Goal: Contribute content

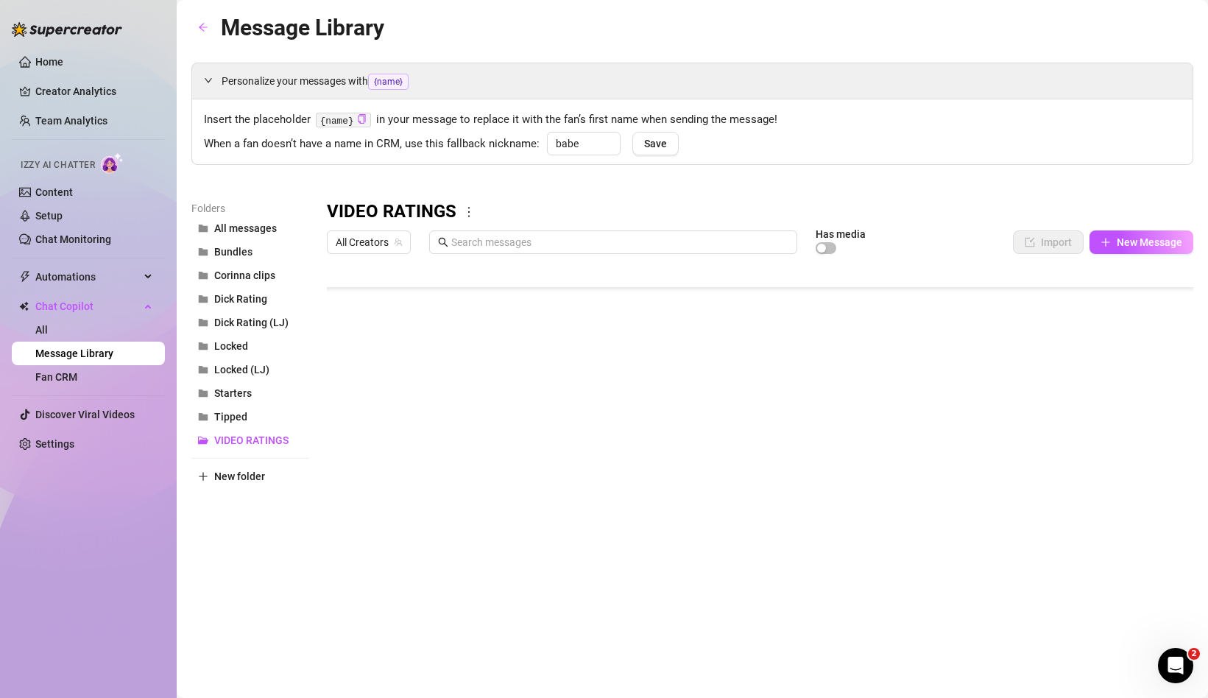
scroll to position [88, 1]
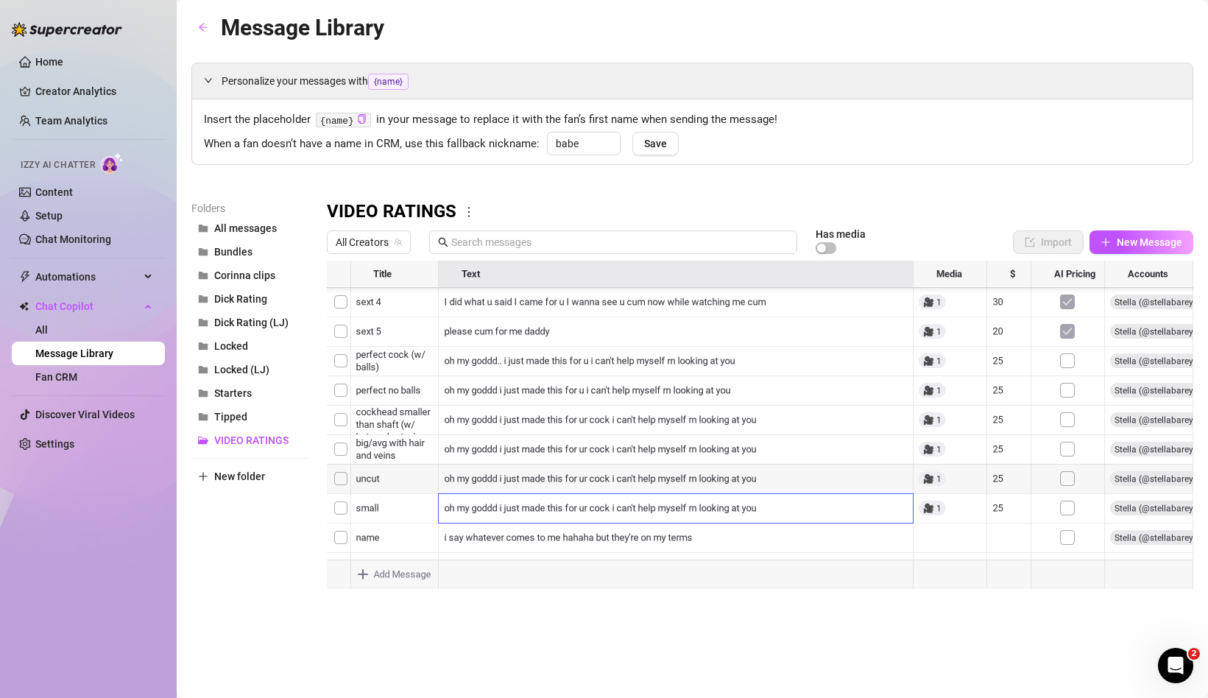
click at [522, 480] on div at bounding box center [760, 425] width 867 height 328
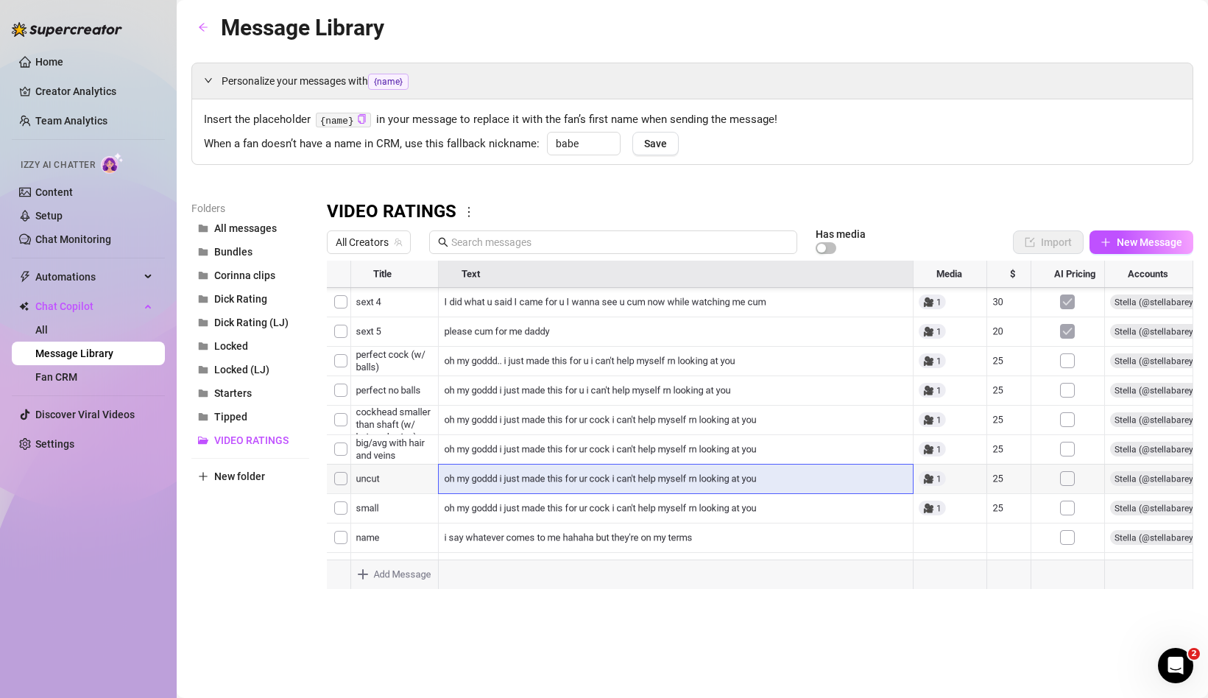
click at [522, 480] on div at bounding box center [760, 425] width 867 height 328
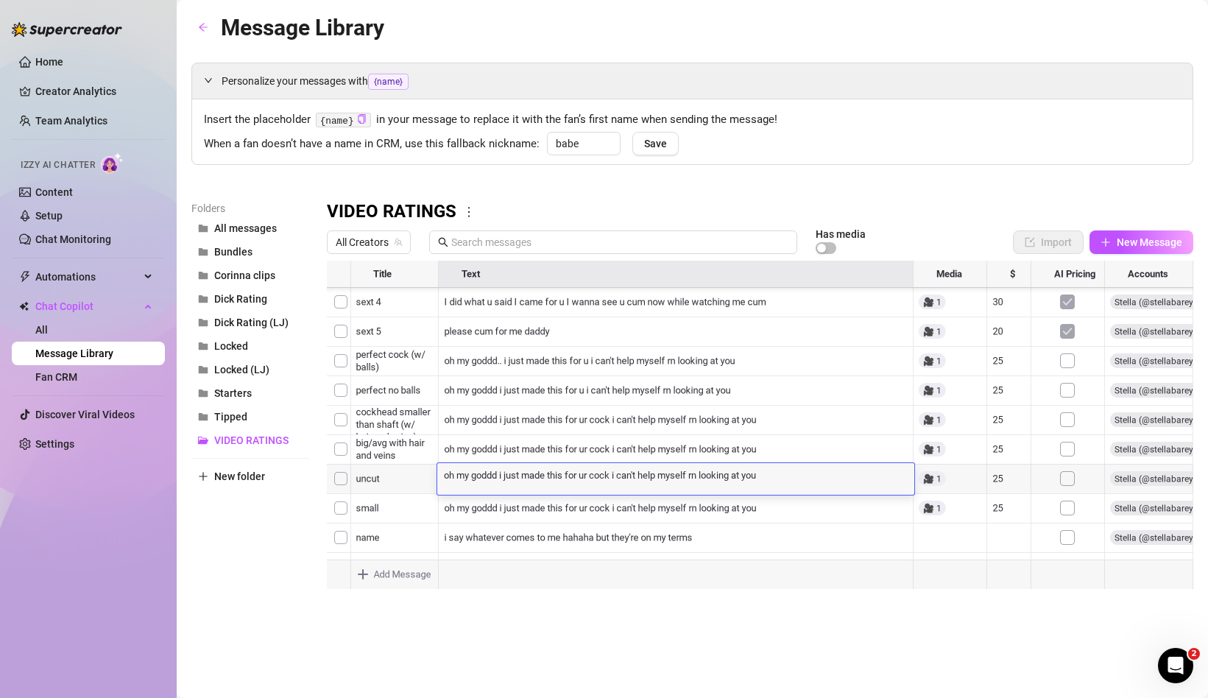
scroll to position [0, 0]
click at [522, 479] on textarea "oh my goddd i just made this for ur cock i can't help myself rn looking at you" at bounding box center [675, 474] width 477 height 13
type textarea "oh my goddd i made this for ur cock i can't help myself rn looking at you"
click at [525, 448] on div at bounding box center [760, 425] width 867 height 328
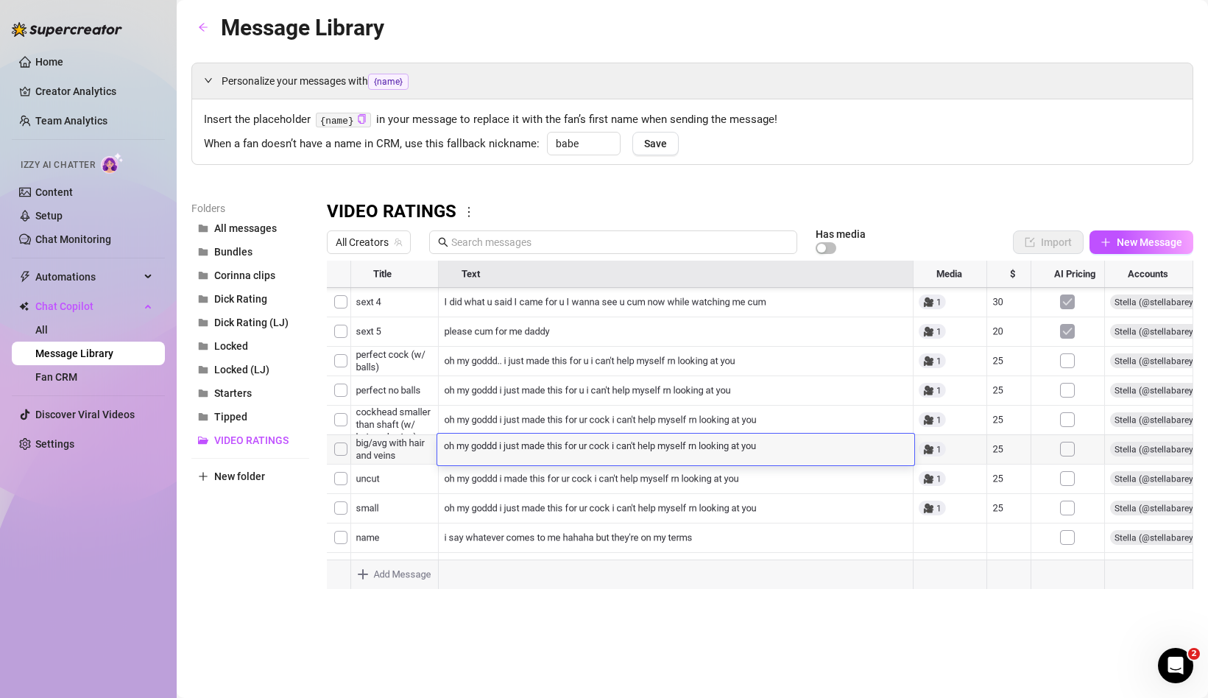
click at [525, 448] on textarea "oh my goddd i just made this for ur cock i can't help myself rn looking at you" at bounding box center [675, 444] width 477 height 13
type textarea "oh my goddd i made this for ur cock i can't help myself rn looking at you"
click at [595, 451] on textarea "oh my goddd i made this for ur cock i can't help myself rn looking at you" at bounding box center [675, 444] width 477 height 13
type textarea "d"
click at [597, 446] on textarea "oh my goddd i made this for ur cock i can't help myself rn looking at you" at bounding box center [675, 444] width 477 height 13
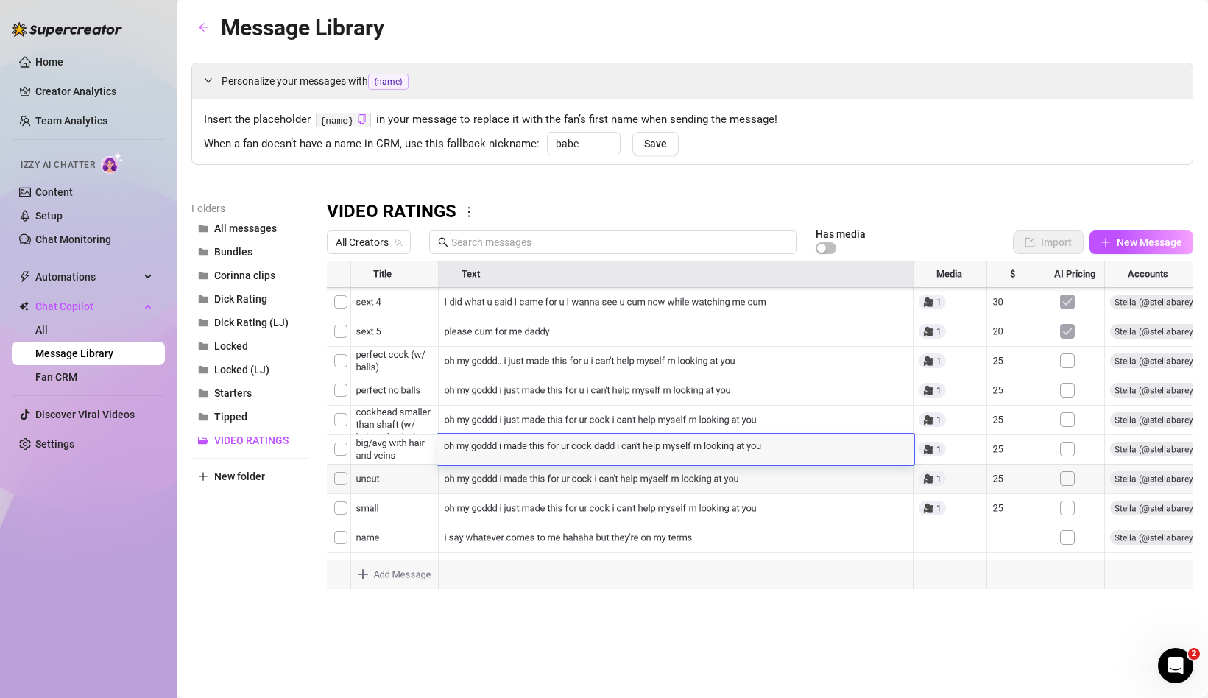
type textarea "oh my goddd i made this for ur cock daddy i can't help myself rn looking at you"
click at [579, 411] on div at bounding box center [760, 425] width 867 height 328
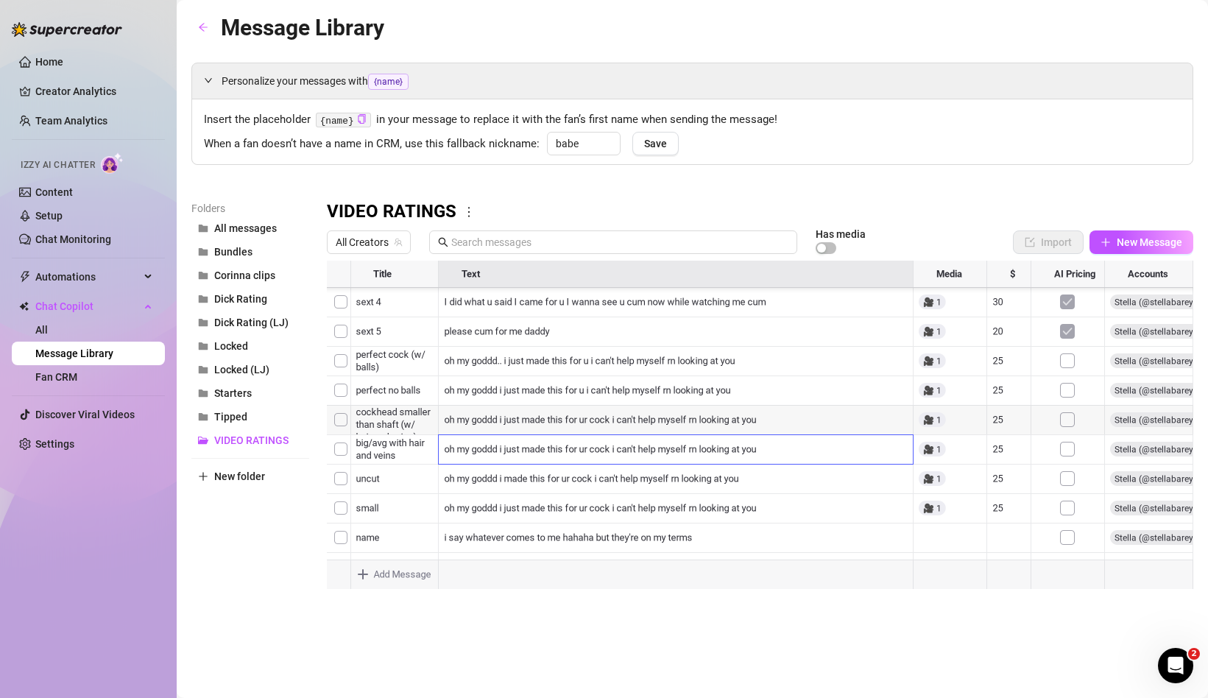
click at [579, 411] on div at bounding box center [760, 425] width 867 height 328
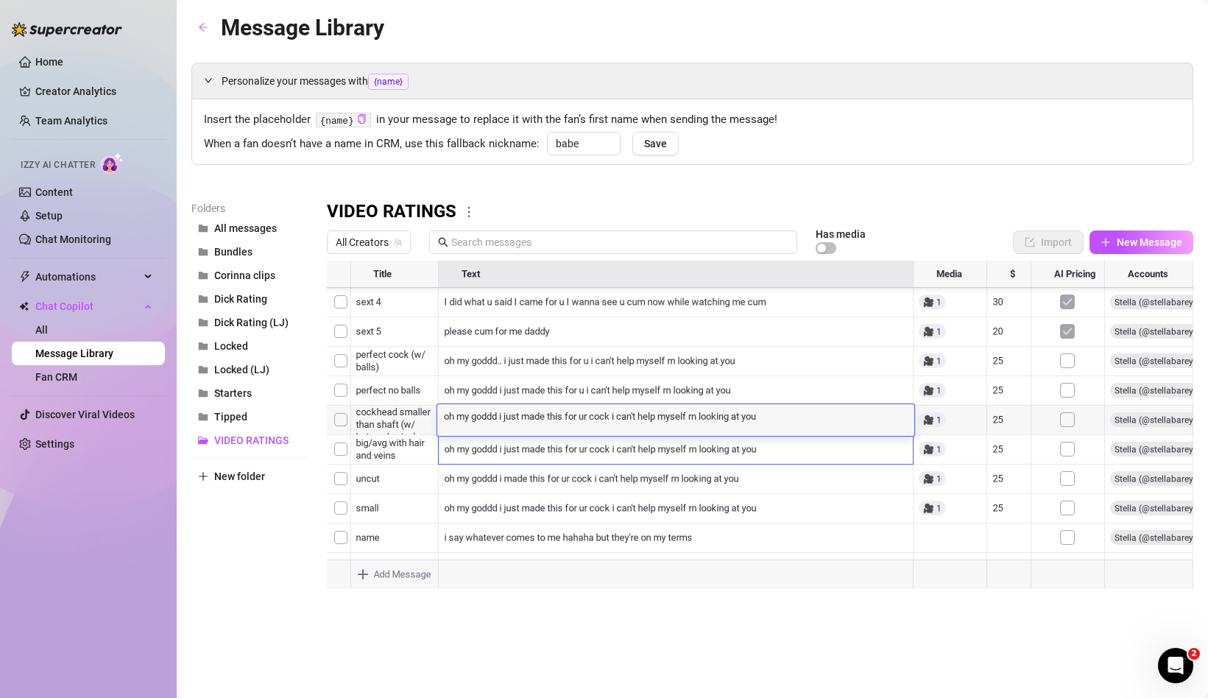
click at [519, 416] on textarea "oh my goddd i just made this for ur cock i can't help myself rn looking at you" at bounding box center [675, 415] width 477 height 13
click at [530, 415] on textarea "oh my goddd i just made this for ur cock i can't help myself rn looking at you" at bounding box center [675, 415] width 477 height 13
drag, startPoint x: 524, startPoint y: 416, endPoint x: 506, endPoint y: 417, distance: 18.4
click at [506, 417] on textarea "oh my goddd i just made this for ur cock i can't help myself rn looking at you" at bounding box center [675, 415] width 477 height 13
type textarea "oh my goddd i made this for ur cock i can't help myself rn looking at you"
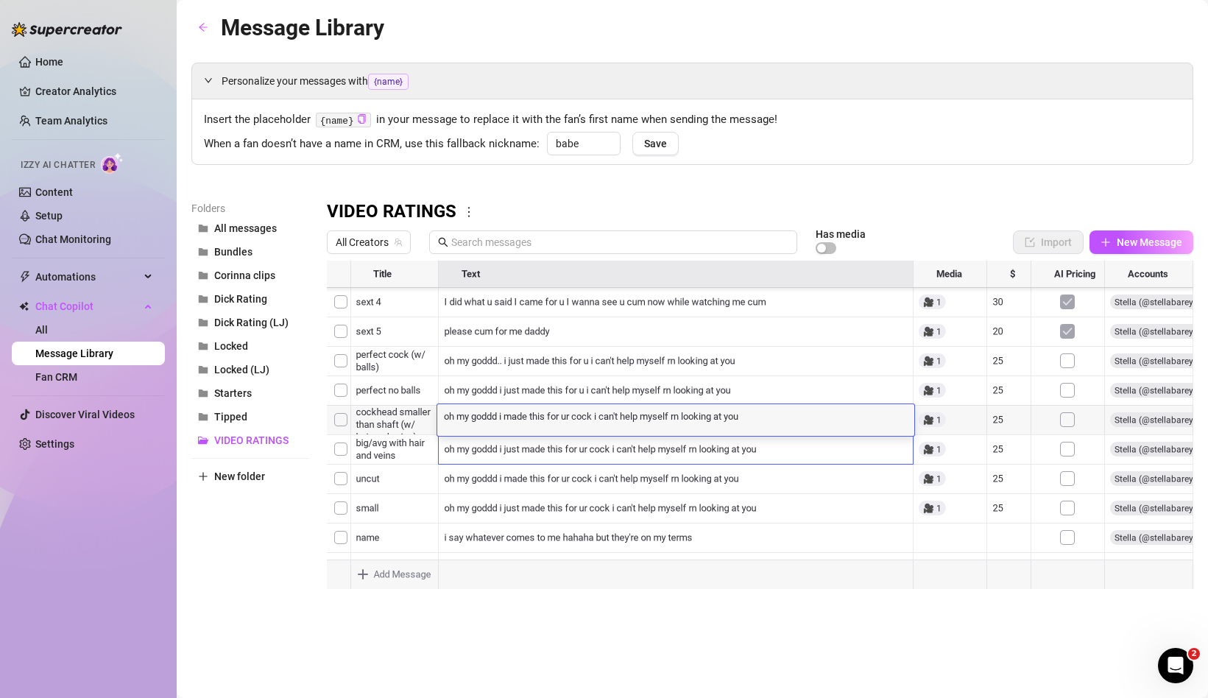
click at [597, 418] on textarea "oh my goddd i made this for ur cock i can't help myself rn looking at you" at bounding box center [675, 415] width 477 height 13
type textarea "oh my goddd i made this for ur cock i can't help myself rn looking at you"
click at [601, 420] on textarea "oh my goddd i made this for ur cock i can't help myself rn looking at you" at bounding box center [675, 415] width 477 height 13
type textarea "oh my goddd i made this for ur cock daddy i can't help myself rn looking at you"
click at [647, 387] on div at bounding box center [760, 425] width 867 height 328
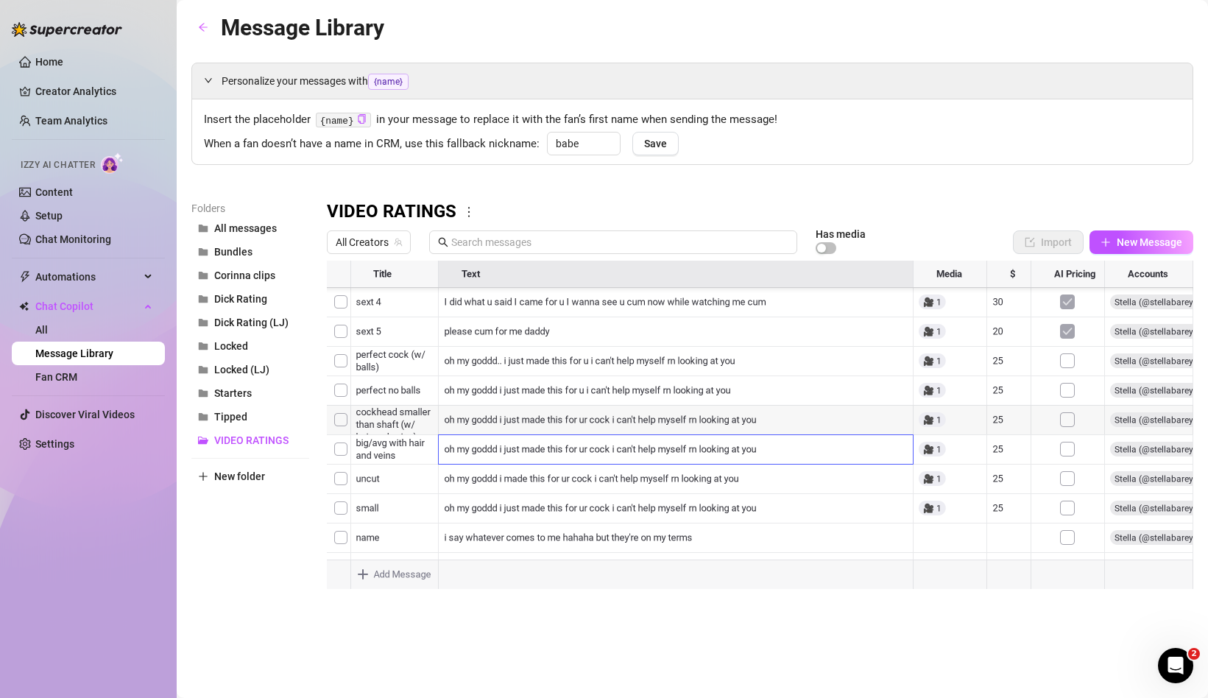
click at [566, 393] on div at bounding box center [760, 425] width 867 height 328
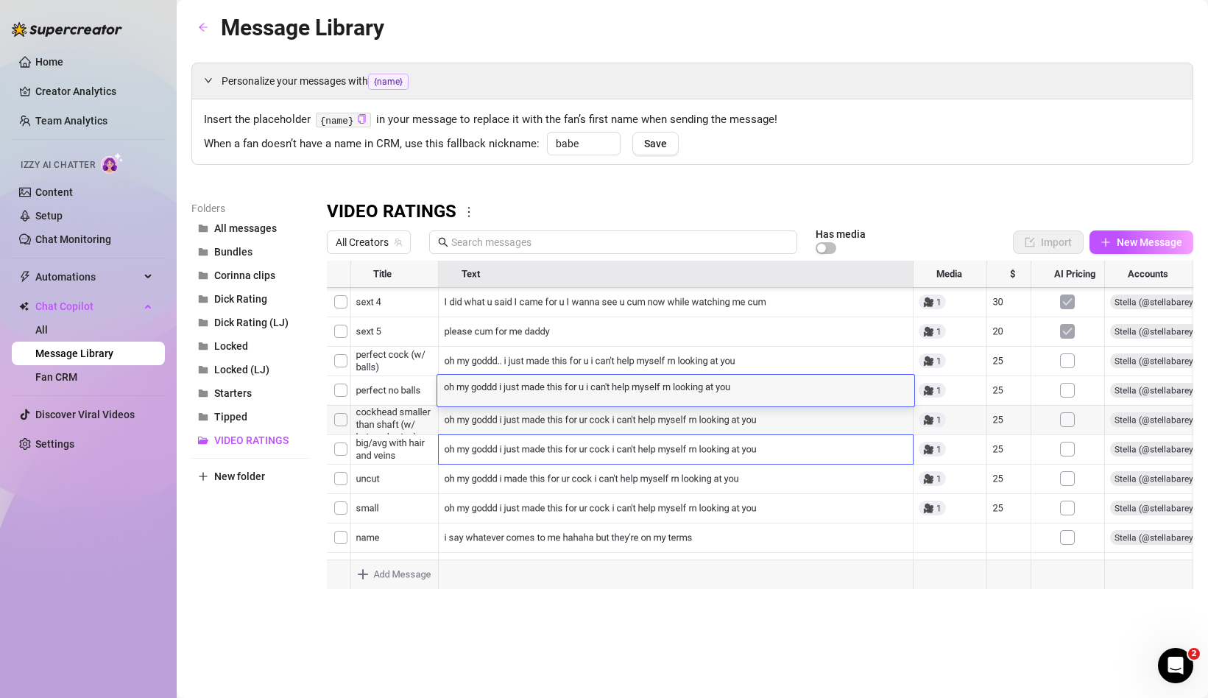
click at [581, 390] on textarea "oh my goddd i just made this for u i can't help myself rn looking at you" at bounding box center [675, 385] width 477 height 13
click at [523, 388] on textarea "oh my goddd i just made this for ur cock daddy i can't help myself rn looking a…" at bounding box center [675, 385] width 477 height 13
type textarea "oh my goddd i made this for ur cock daddy i can't help myself rn looking at you"
click at [527, 362] on div at bounding box center [760, 425] width 867 height 328
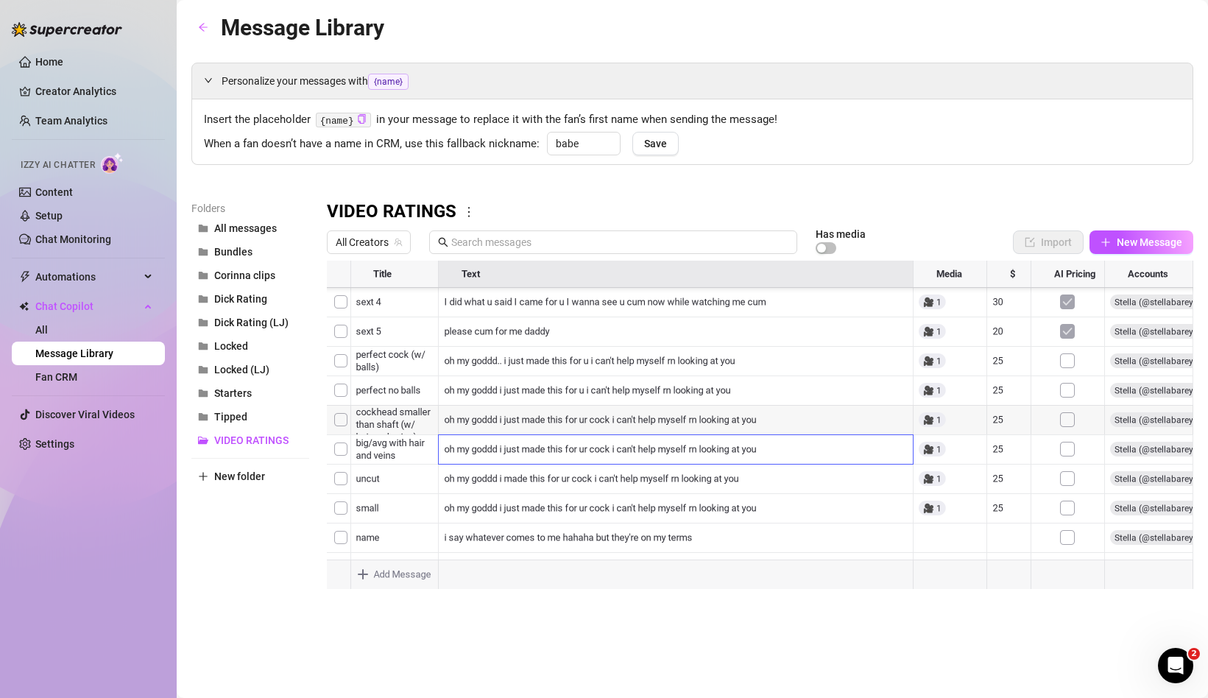
click at [527, 362] on div at bounding box center [760, 425] width 867 height 328
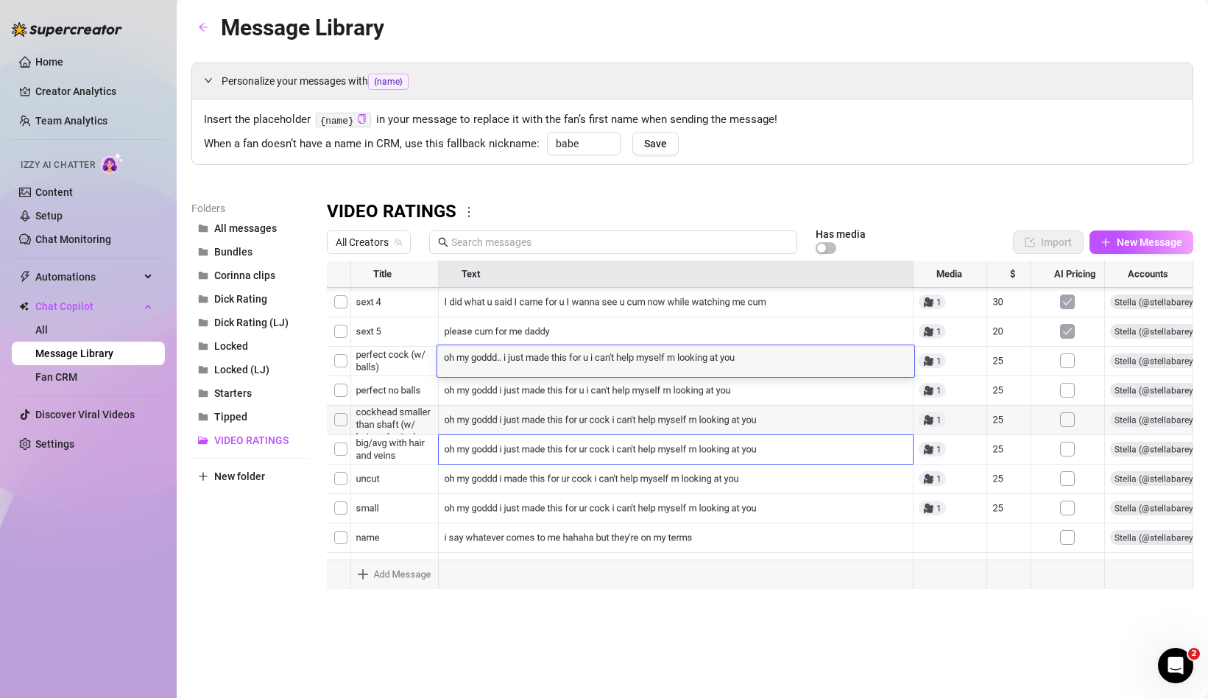
click at [525, 359] on textarea "oh my goddd.. i just made this for u i can't help myself rn looking at you" at bounding box center [675, 356] width 477 height 13
click at [506, 358] on textarea "oh my goddd.. i just made this for u i can't help myself rn looking at you" at bounding box center [675, 356] width 477 height 13
click at [507, 355] on textarea "oh my goddd.. i just made this for u i can't help myself rn looking at you" at bounding box center [675, 356] width 477 height 13
type textarea "oh my goddd okay i made this for u i can't help myself rn looking at you"
click at [592, 359] on textarea "oh my goddd okay i made this for u i can't help myself rn looking at you" at bounding box center [675, 356] width 477 height 13
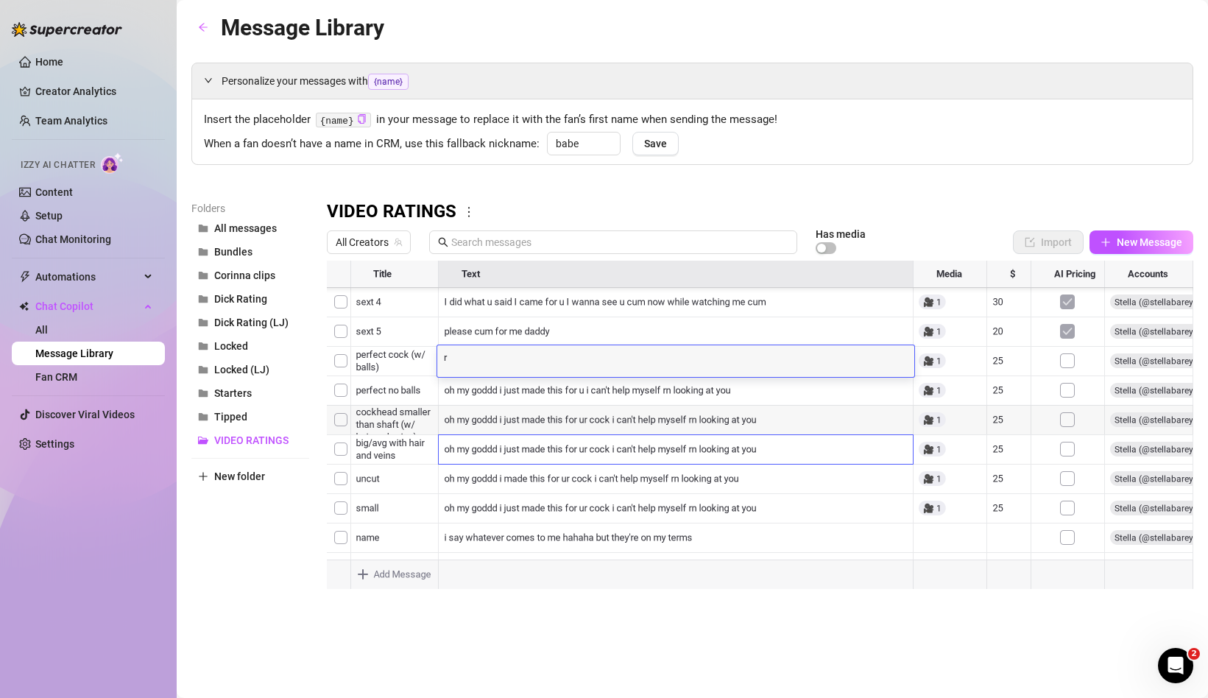
type textarea "oh my goddd okay i made this for u i can't help myself rn looking at you"
click at [612, 356] on textarea "oh my goddd okay i made this for u i can't help myself rn looking at you" at bounding box center [675, 356] width 477 height 13
click at [592, 361] on textarea "oh my goddd okay i made this for u i can't help myself rn looking at you" at bounding box center [675, 356] width 477 height 13
click at [590, 359] on textarea "oh my goddd okay i made this for u i can't help myself rn looking at you" at bounding box center [675, 356] width 477 height 13
type textarea "oh my goddd okay i made this for ur cock daddy i can't help myself rn looking a…"
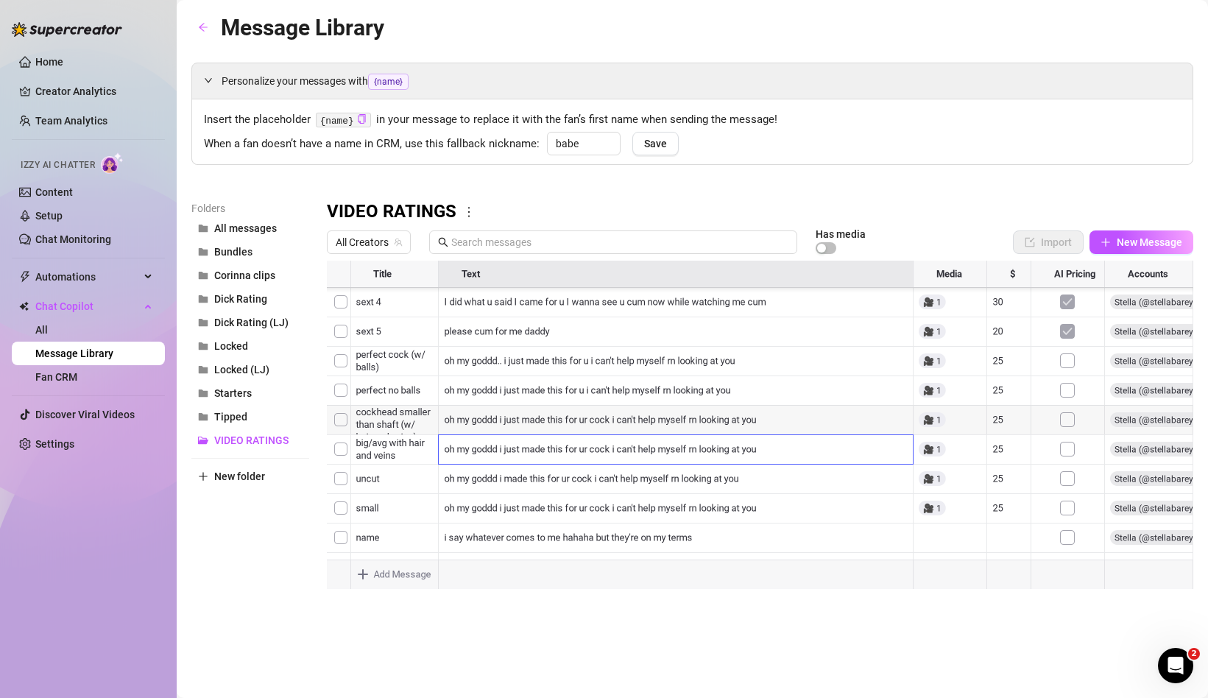
click at [663, 395] on div at bounding box center [760, 425] width 867 height 328
click at [598, 513] on div at bounding box center [760, 425] width 867 height 328
click at [574, 506] on div at bounding box center [760, 425] width 867 height 328
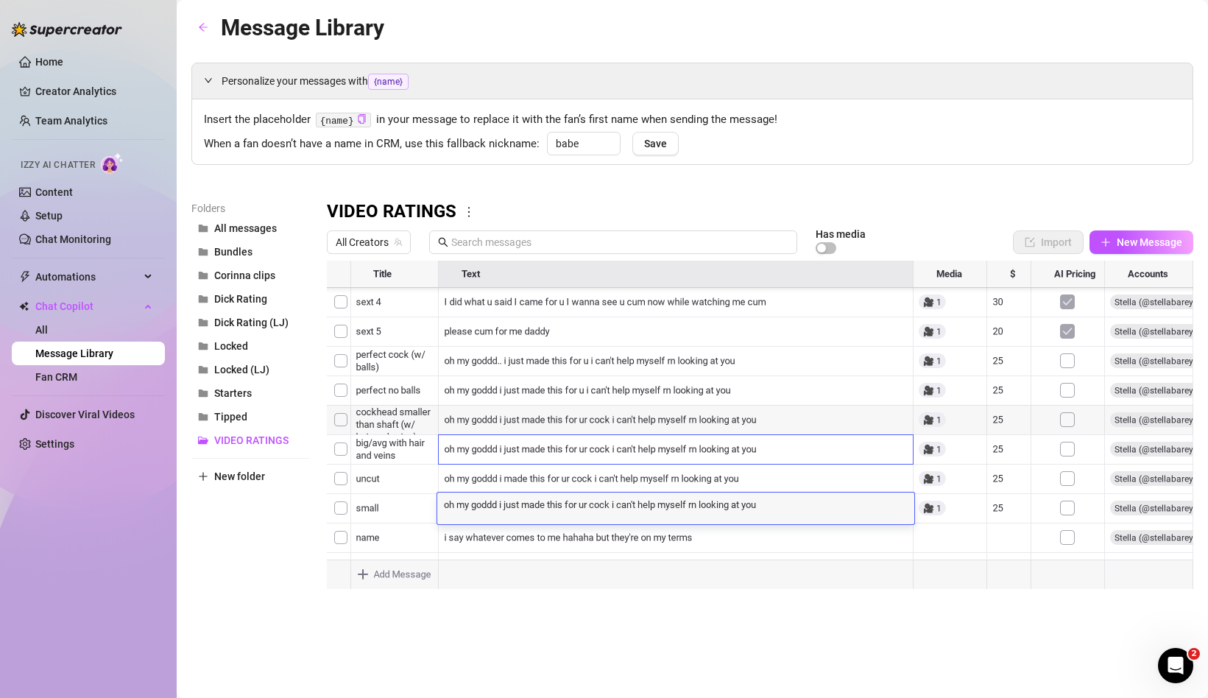
click at [574, 506] on textarea "oh my goddd i just made this for ur cock i can't help myself rn looking at you" at bounding box center [675, 503] width 477 height 13
click at [498, 505] on textarea "oh my goddd i just made this for ur cock i can't help myself rn looking at you" at bounding box center [675, 503] width 477 height 13
type textarea "oh my goddd okay i just made this for ur cock i can't help myself rn looking at…"
click at [507, 482] on div at bounding box center [760, 425] width 867 height 328
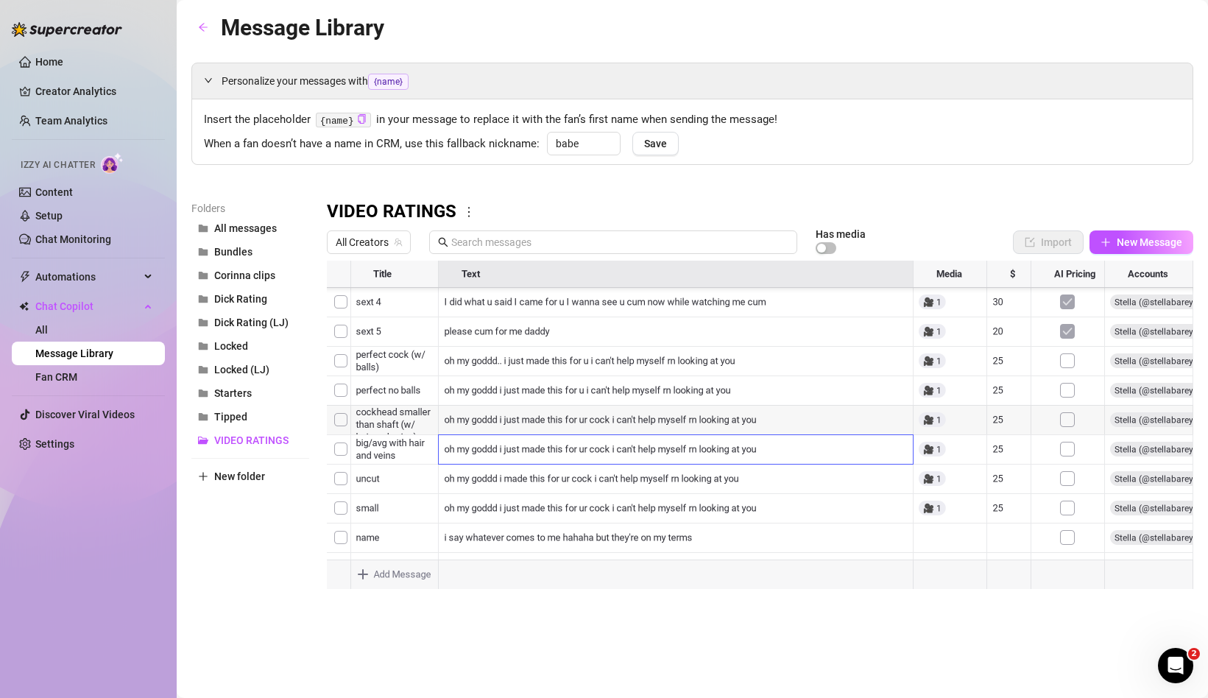
click at [507, 482] on div at bounding box center [760, 425] width 867 height 328
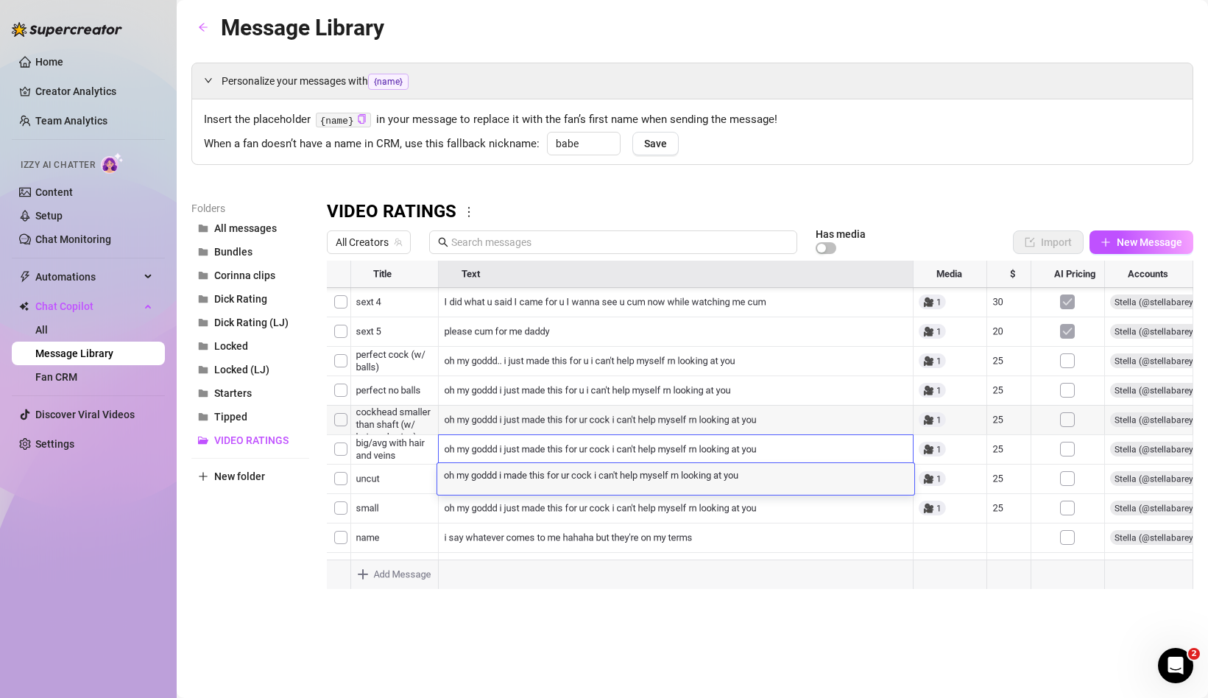
click at [504, 476] on textarea "oh my goddd i made this for ur cock i can't help myself rn looking at you" at bounding box center [675, 474] width 477 height 13
click at [501, 475] on textarea "oh my goddd i made this for ur cock i can't help myself rn looking at you" at bounding box center [675, 474] width 477 height 13
click at [499, 476] on textarea "oh my goddd i made this for ur cock i can't help myself rn looking at you" at bounding box center [675, 474] width 477 height 13
type textarea "oh my goddd i made this for ur cock i can't help myself rn looking at you"
click at [503, 479] on textarea "oh my goddd i made this for ur cock i can't help myself rn looking at you" at bounding box center [675, 474] width 477 height 13
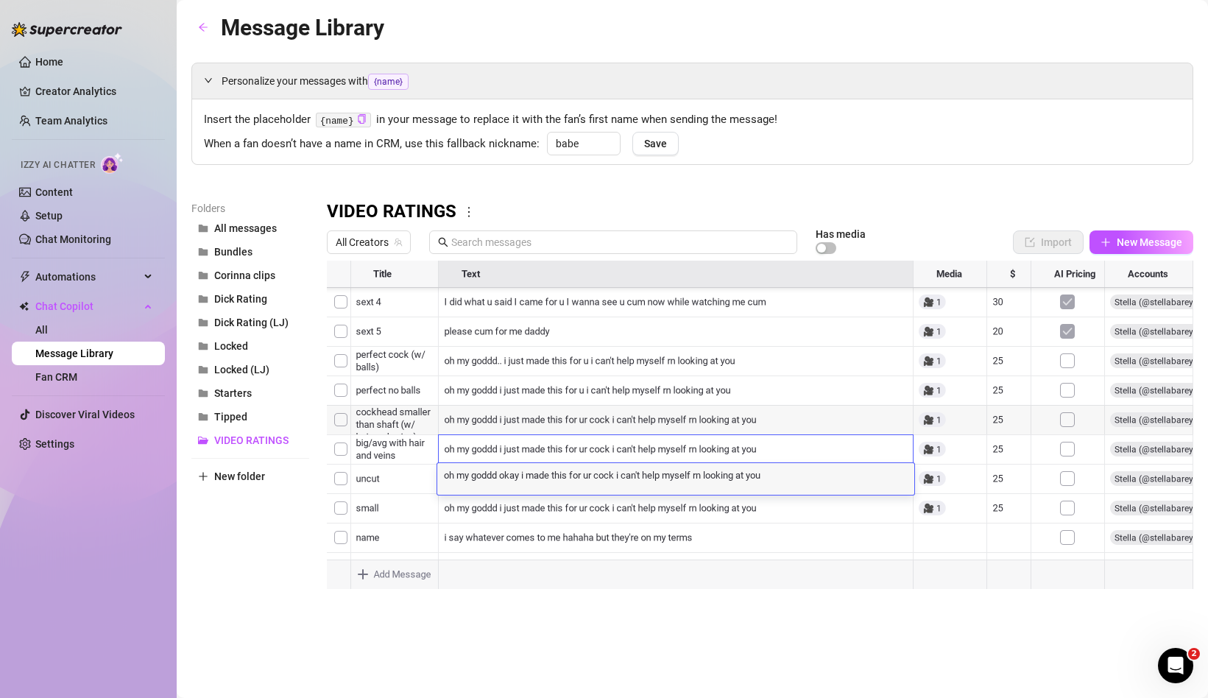
click at [619, 475] on textarea "oh my goddd okay i made this for ur cock i can't help myself rn looking at you" at bounding box center [675, 474] width 477 height 13
type textarea "oh my goddd okay i made this for ur cock daddy i can't help myself rn looking a…"
click at [605, 446] on div at bounding box center [760, 425] width 867 height 328
click at [494, 450] on div at bounding box center [760, 425] width 867 height 328
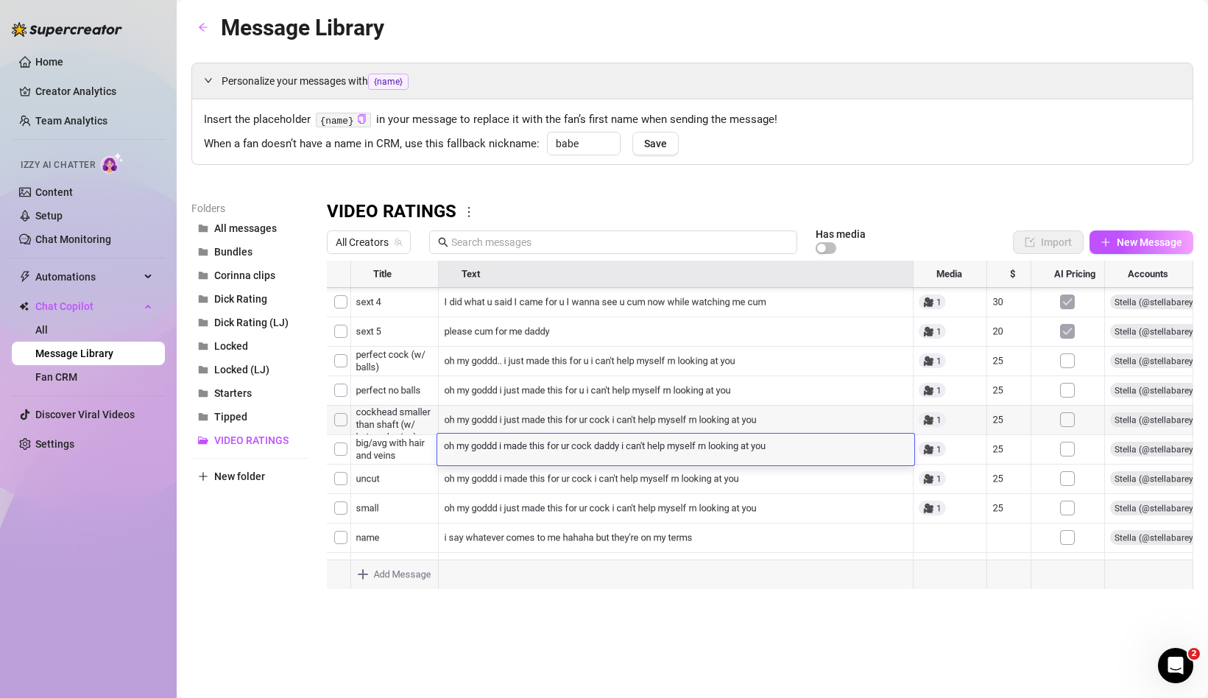
click at [499, 446] on textarea "oh my goddd i made this for ur cock daddy i can't help myself rn looking at you" at bounding box center [675, 444] width 477 height 13
type textarea "oh my goddd okay i made this for ur cock daddy i can't help myself rn looking a…"
click at [543, 499] on div at bounding box center [760, 425] width 867 height 328
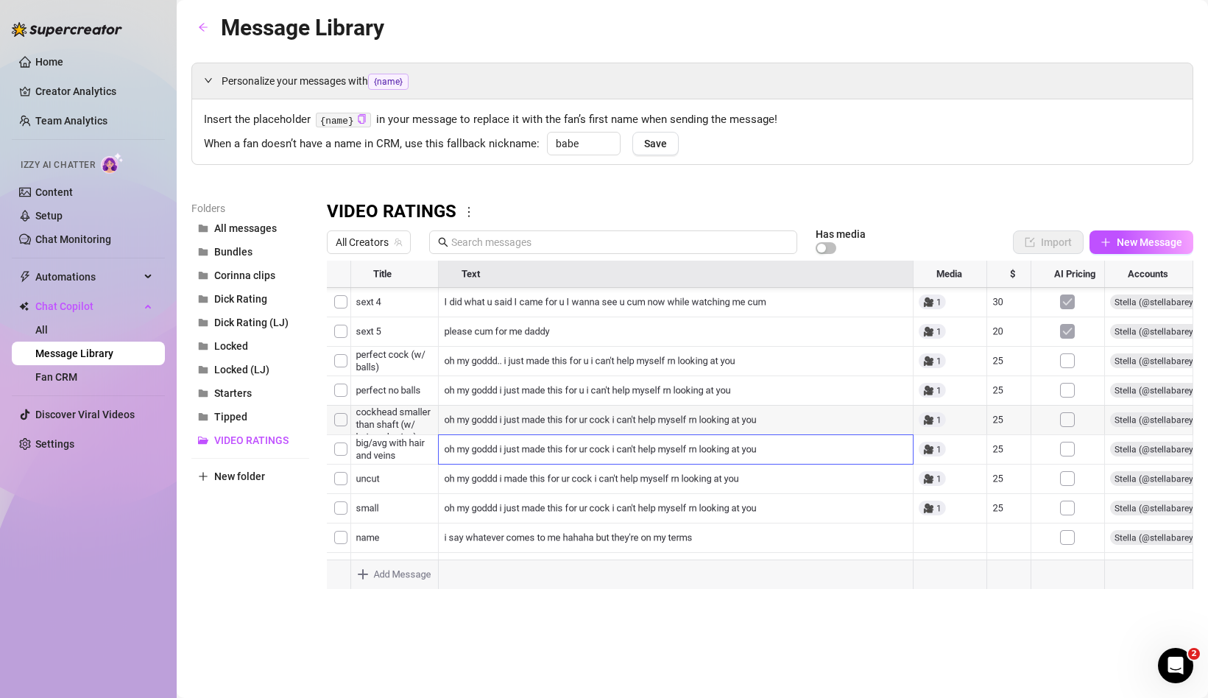
click at [520, 408] on div at bounding box center [760, 425] width 867 height 328
click at [501, 407] on div at bounding box center [760, 425] width 867 height 328
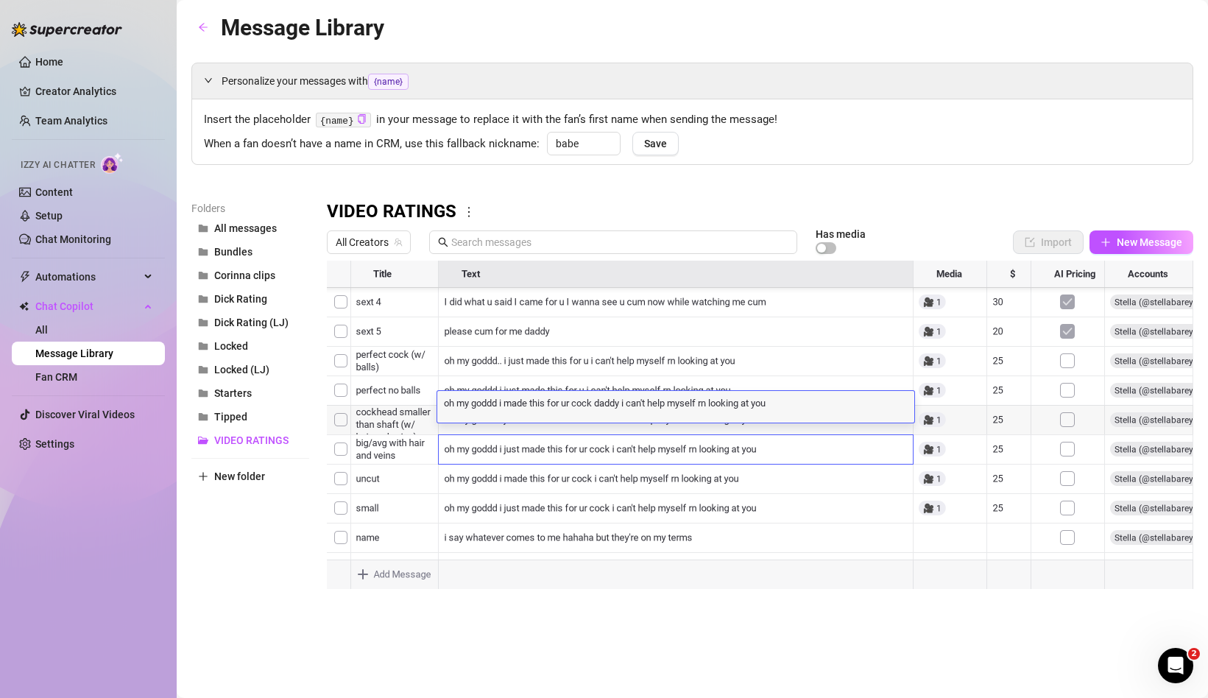
click at [499, 404] on textarea "oh my goddd i made this for ur cock daddy i can't help myself rn looking at you" at bounding box center [675, 401] width 477 height 13
click at [501, 404] on textarea "oh my goddd i made this for ur cock daddy i can't help myself rn looking at you" at bounding box center [675, 401] width 477 height 13
click at [500, 404] on textarea "oh my goddd i made this for ur cock daddy i can't help myself rn looking at you" at bounding box center [675, 401] width 477 height 13
click at [499, 404] on textarea "oh my goddd i made this for ur cock daddy i can't help myself rn looking at you" at bounding box center [675, 401] width 477 height 13
type textarea "oh my goddd okay i made this for ur cock daddy i can't help myself rn looking a…"
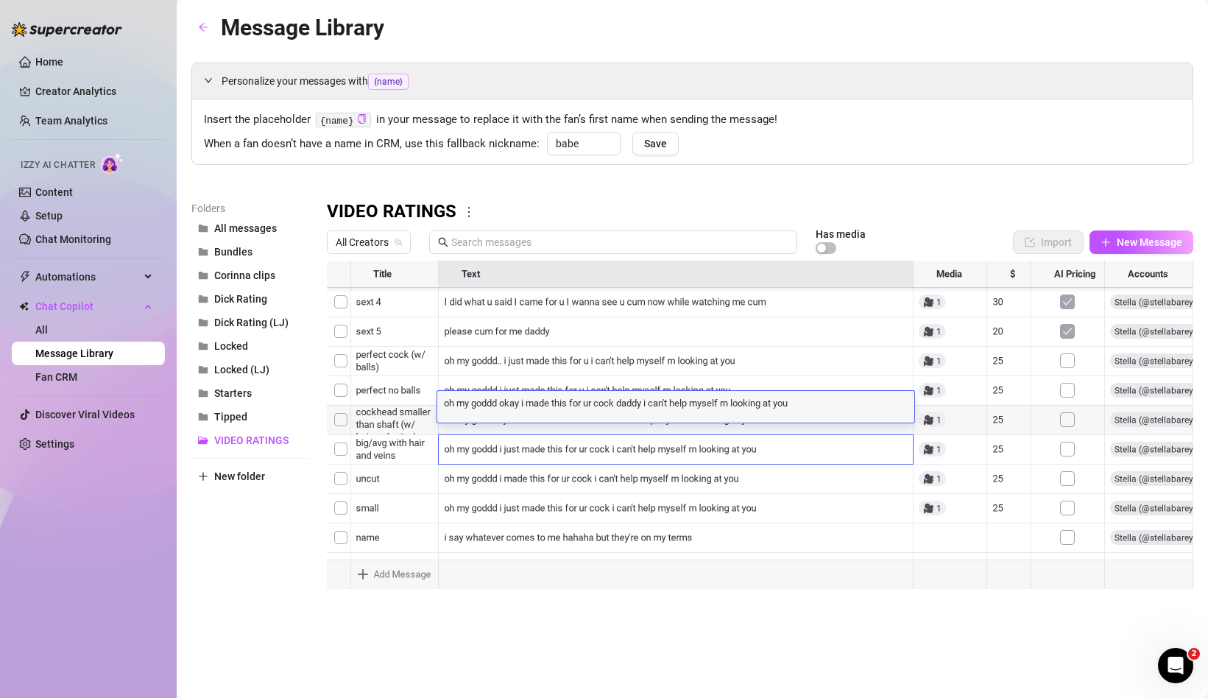
click at [602, 611] on div "Message Library Personalize your messages with {name} Insert the placeholder {n…" at bounding box center [692, 332] width 1002 height 644
